Goal: Book appointment/travel/reservation

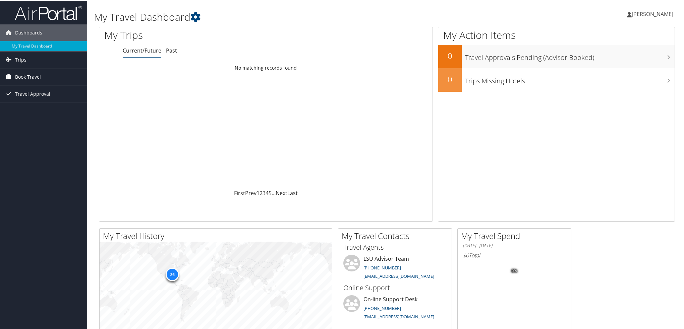
click at [23, 77] on span "Book Travel" at bounding box center [28, 76] width 26 height 17
click at [29, 97] on link "Book/Manage Online Trips" at bounding box center [43, 100] width 87 height 10
